Goal: Entertainment & Leisure: Consume media (video, audio)

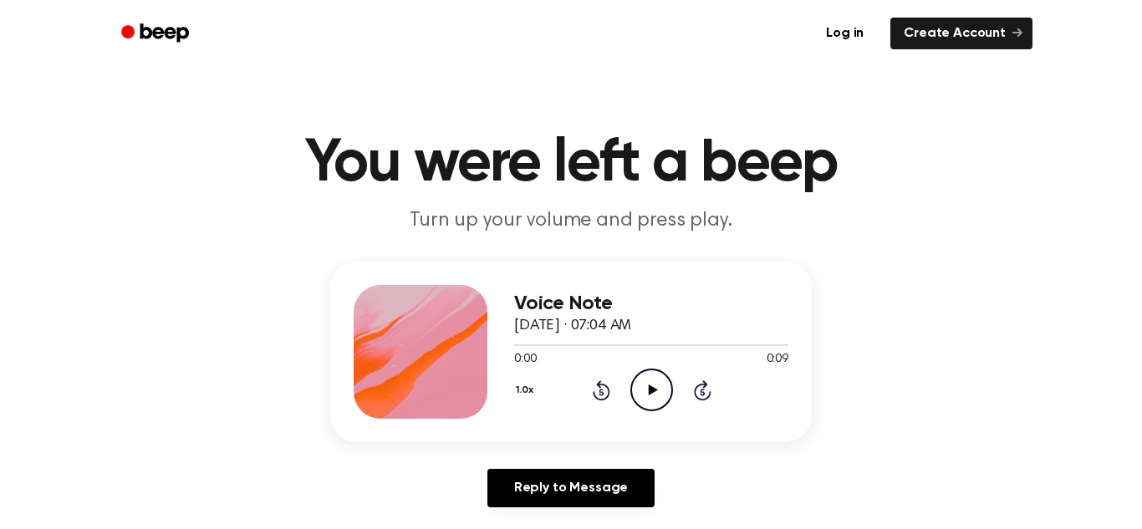
click at [664, 384] on icon "Play Audio" at bounding box center [651, 390] width 43 height 43
click at [641, 398] on icon "Play Audio" at bounding box center [651, 390] width 43 height 43
click at [643, 387] on icon "Play Audio" at bounding box center [651, 390] width 43 height 43
click at [646, 409] on circle at bounding box center [651, 390] width 41 height 41
click at [642, 396] on icon "Play Audio" at bounding box center [651, 390] width 43 height 43
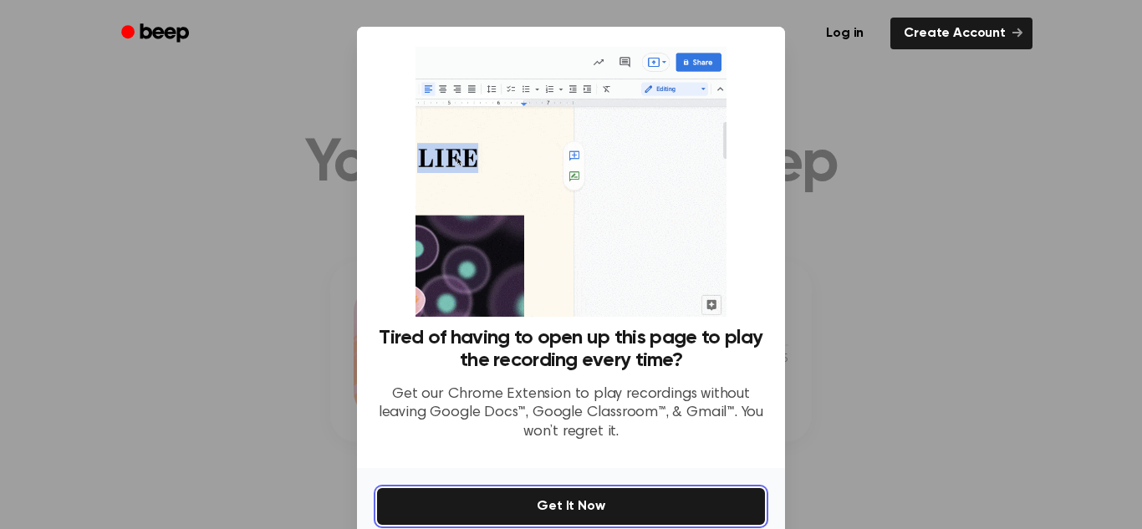
click at [548, 513] on button "Get It Now" at bounding box center [571, 506] width 388 height 37
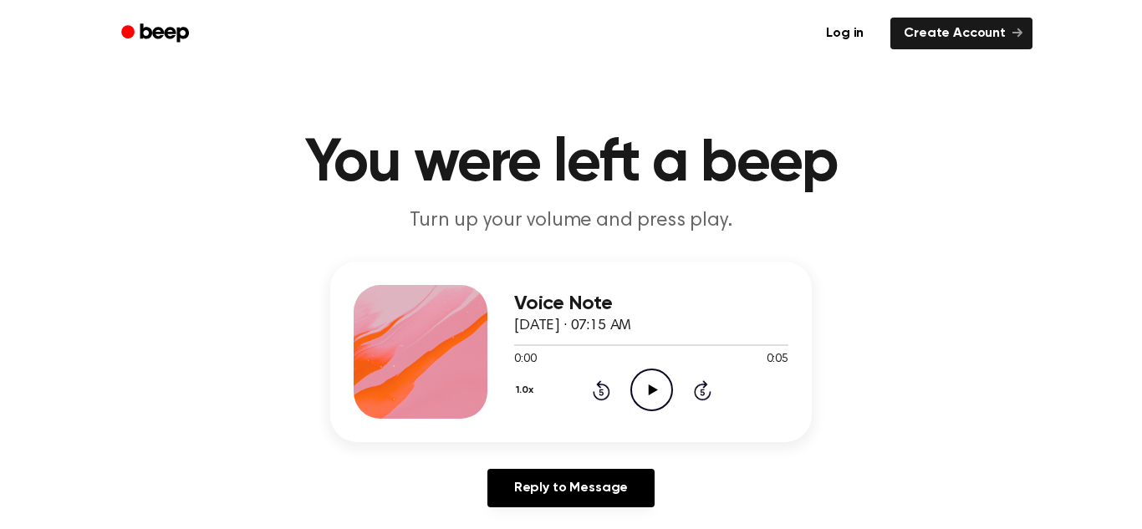
click at [643, 395] on icon "Play Audio" at bounding box center [651, 390] width 43 height 43
click at [658, 401] on icon "Play Audio" at bounding box center [651, 390] width 43 height 43
click at [658, 401] on icon "Pause Audio" at bounding box center [651, 390] width 43 height 43
click at [658, 401] on icon "Play Audio" at bounding box center [651, 390] width 43 height 43
click at [658, 401] on icon "Pause Audio" at bounding box center [651, 390] width 43 height 43
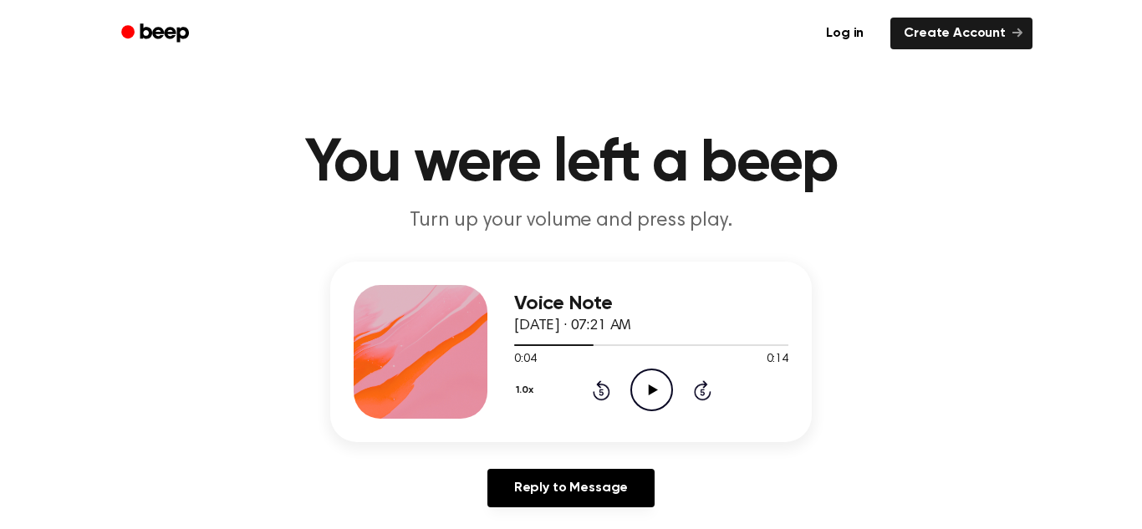
click at [658, 401] on icon "Play Audio" at bounding box center [651, 390] width 43 height 43
